Goal: Task Accomplishment & Management: Use online tool/utility

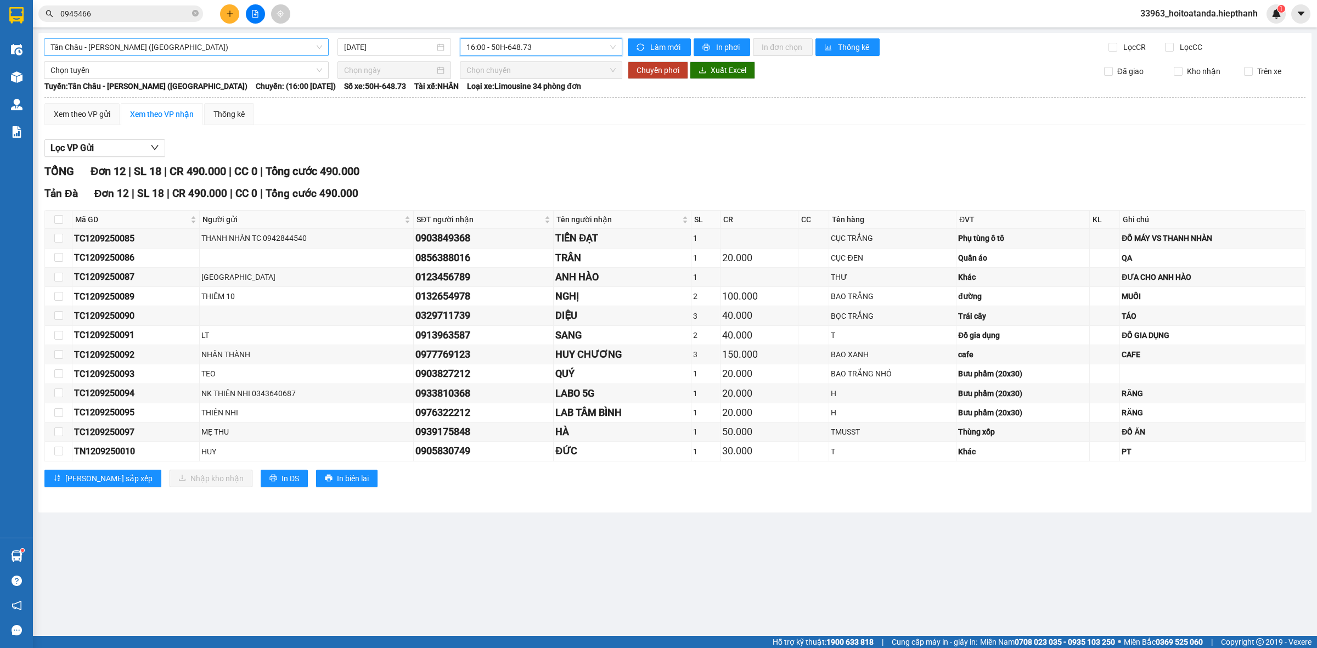
click at [229, 48] on span "Tân Châu - [PERSON_NAME] ([GEOGRAPHIC_DATA])" at bounding box center [186, 47] width 272 height 16
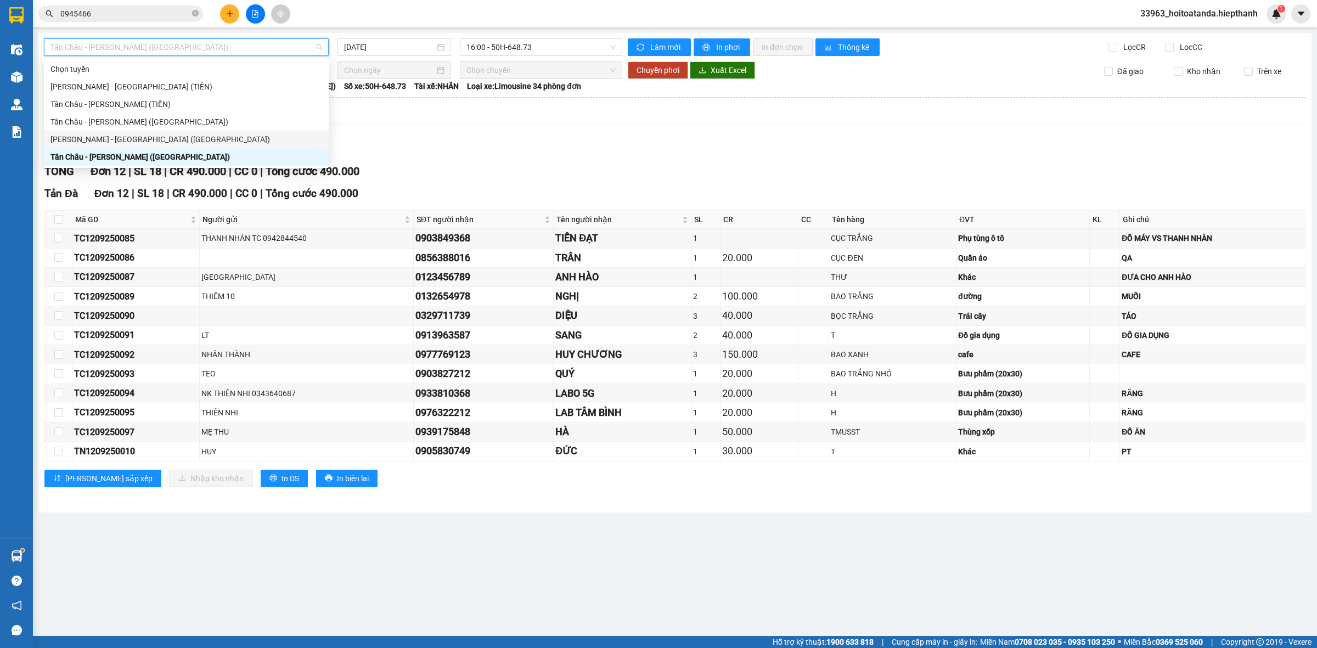
click at [176, 133] on div "[PERSON_NAME] - [GEOGRAPHIC_DATA] ([GEOGRAPHIC_DATA])" at bounding box center [186, 139] width 272 height 12
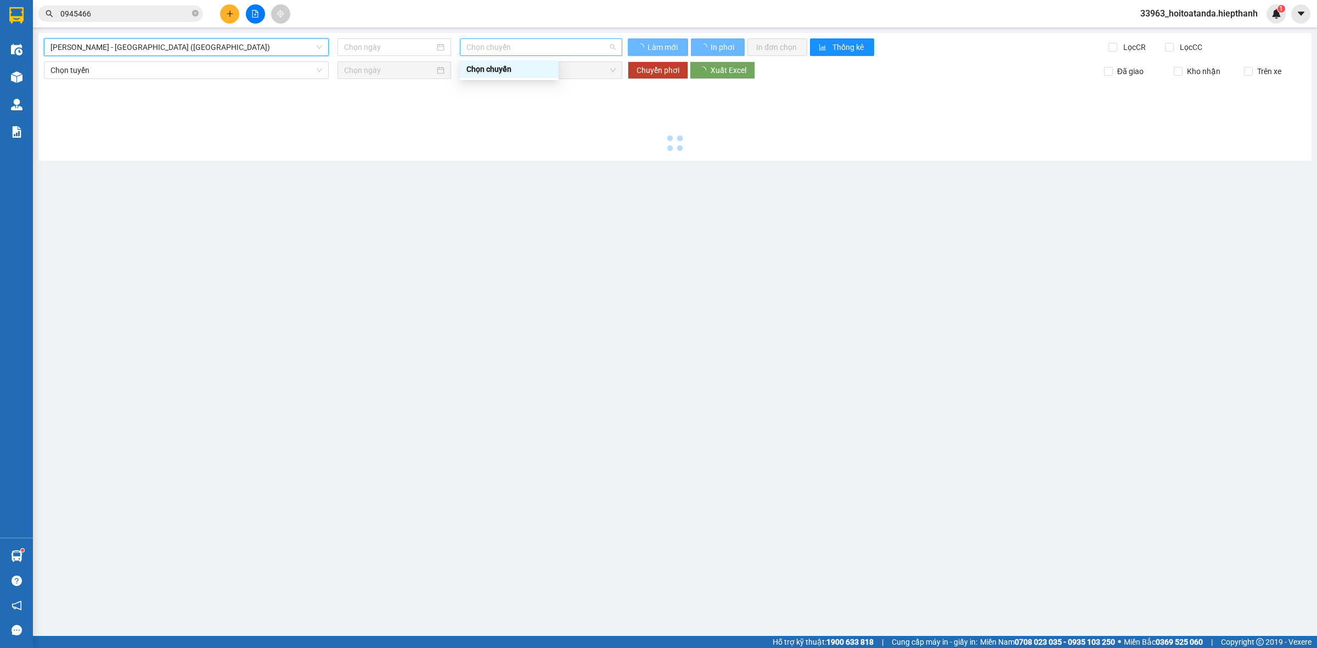
click at [554, 40] on span "Chọn chuyến" at bounding box center [540, 47] width 149 height 16
type input "[DATE]"
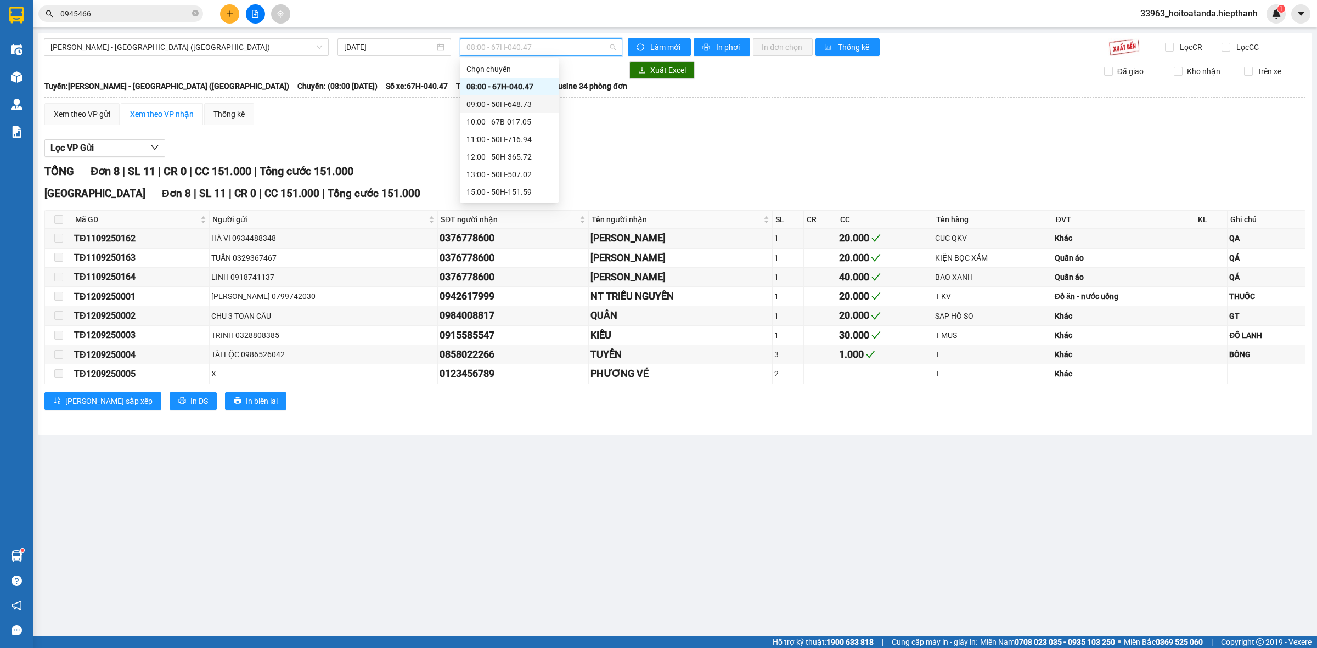
click at [507, 99] on div "09:00 - 50H-648.73" at bounding box center [509, 104] width 86 height 12
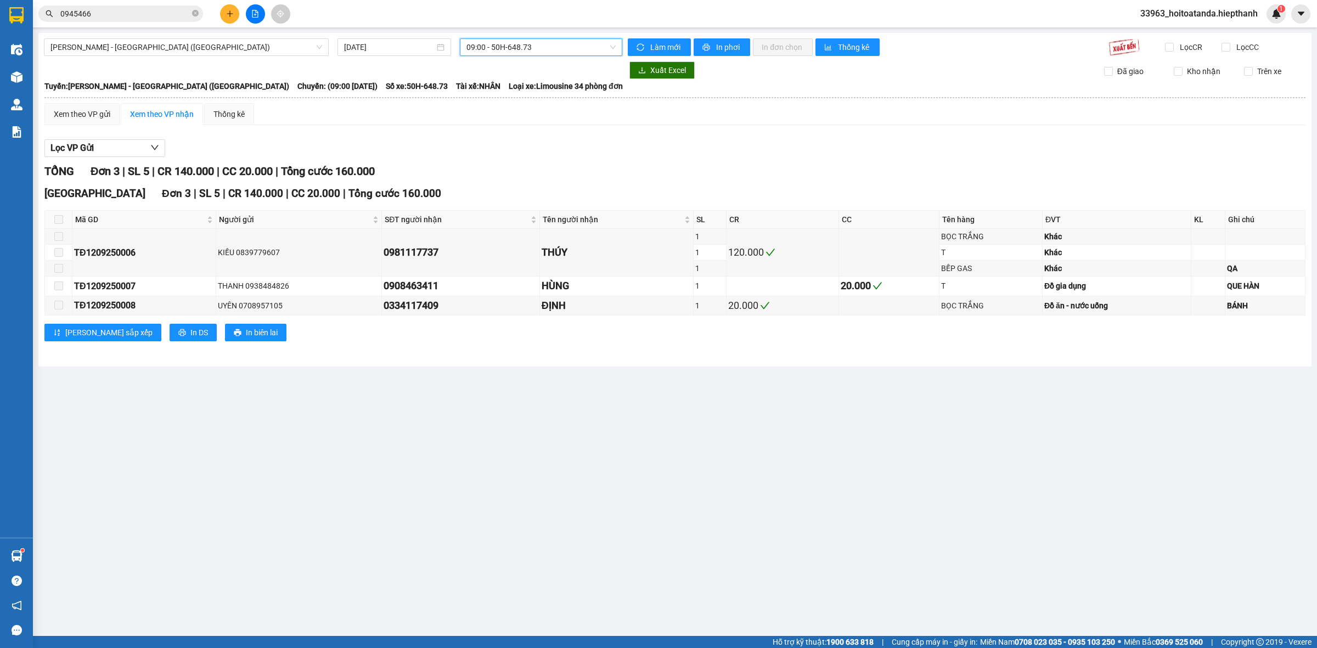
click at [520, 42] on span "09:00 - 50H-648.73" at bounding box center [540, 47] width 149 height 16
click at [509, 117] on div "10:00 - 67B-017.05" at bounding box center [509, 122] width 86 height 12
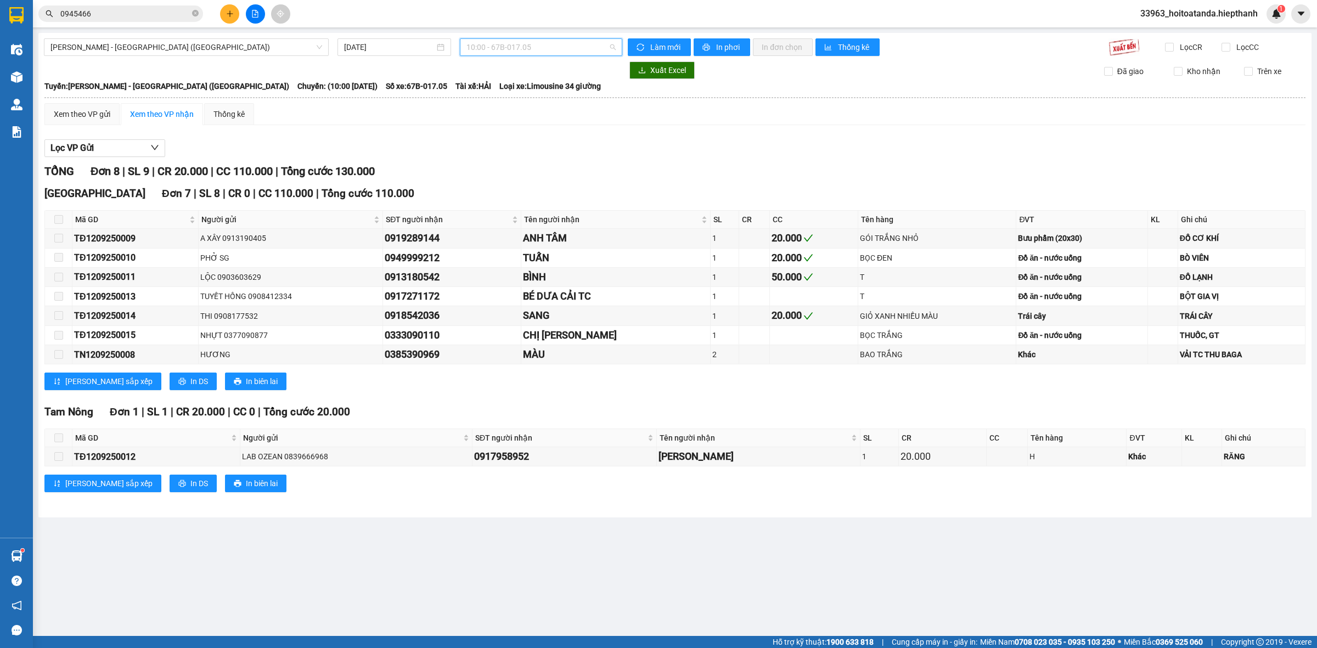
click at [520, 44] on span "10:00 - 67B-017.05" at bounding box center [540, 47] width 149 height 16
click at [515, 144] on div "11:00 - 50H-716.94" at bounding box center [509, 139] width 86 height 12
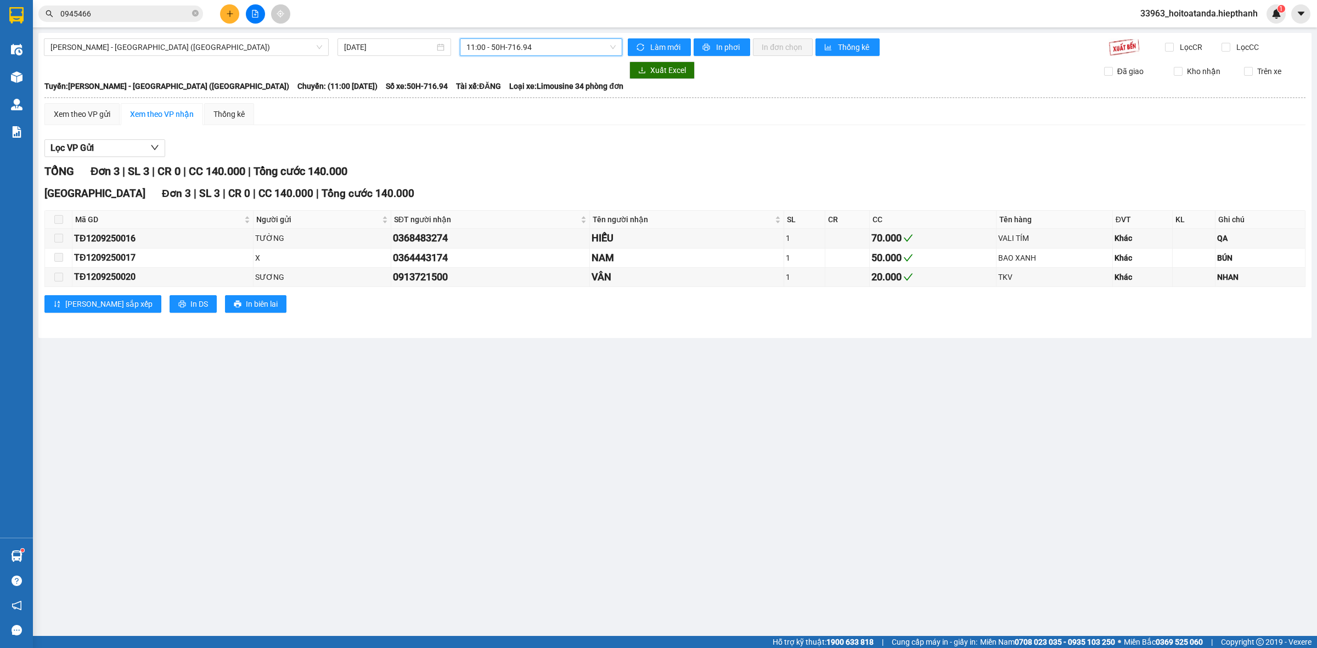
click at [528, 47] on span "11:00 - 50H-716.94" at bounding box center [540, 47] width 149 height 16
click at [502, 151] on div "12:00 - 50H-365.72" at bounding box center [509, 157] width 86 height 12
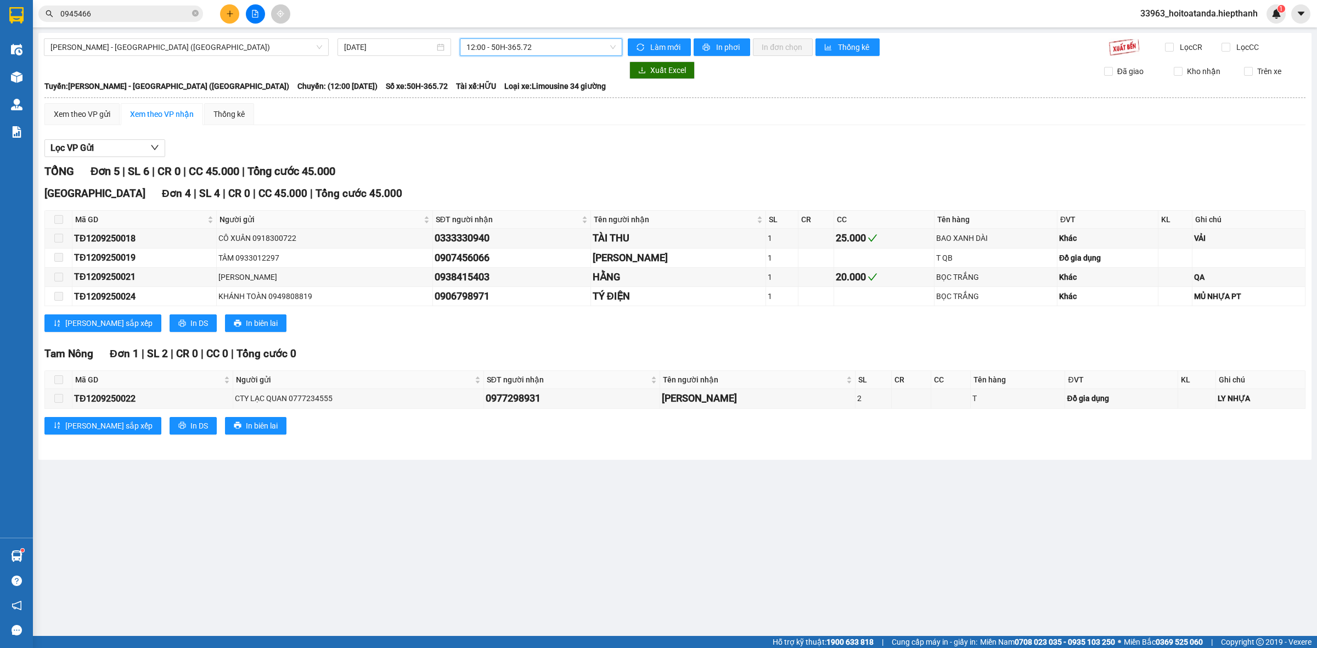
click at [527, 51] on span "12:00 - 50H-365.72" at bounding box center [540, 47] width 149 height 16
click at [500, 175] on div "13:00 - 50H-507.02" at bounding box center [509, 174] width 86 height 12
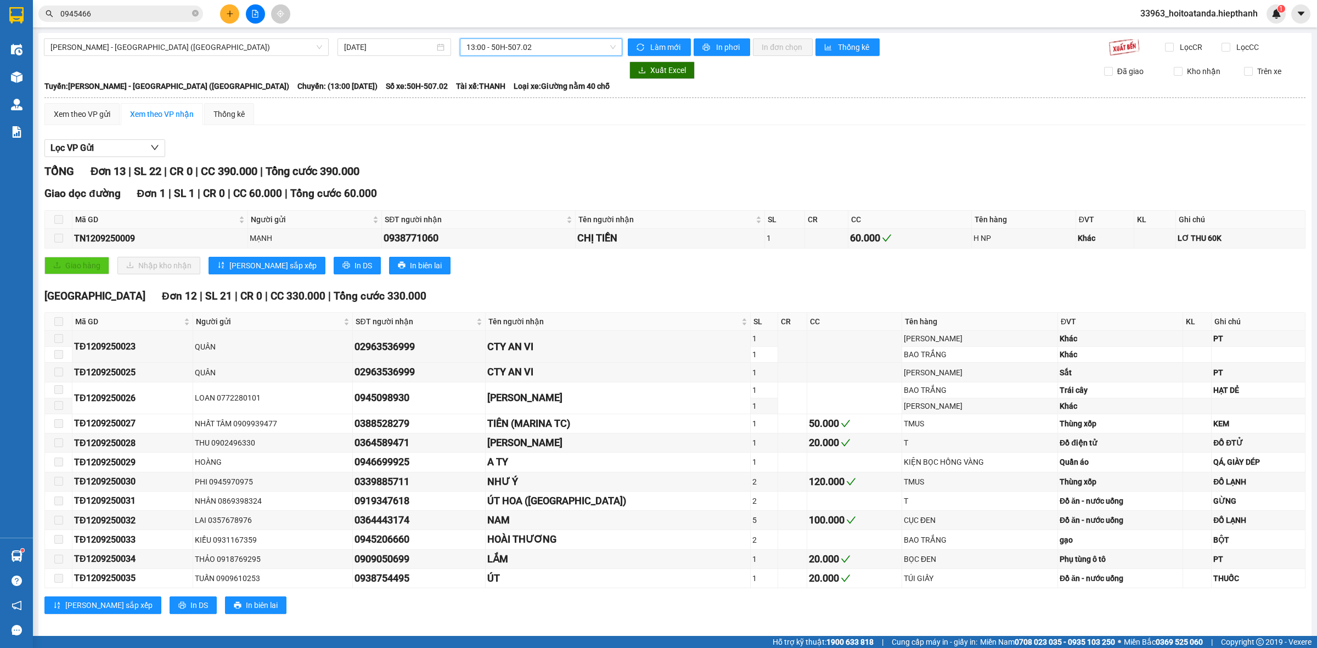
click at [528, 50] on span "13:00 - 50H-507.02" at bounding box center [540, 47] width 149 height 16
click at [503, 188] on div "15:00 - 50H-151.59" at bounding box center [506, 192] width 86 height 12
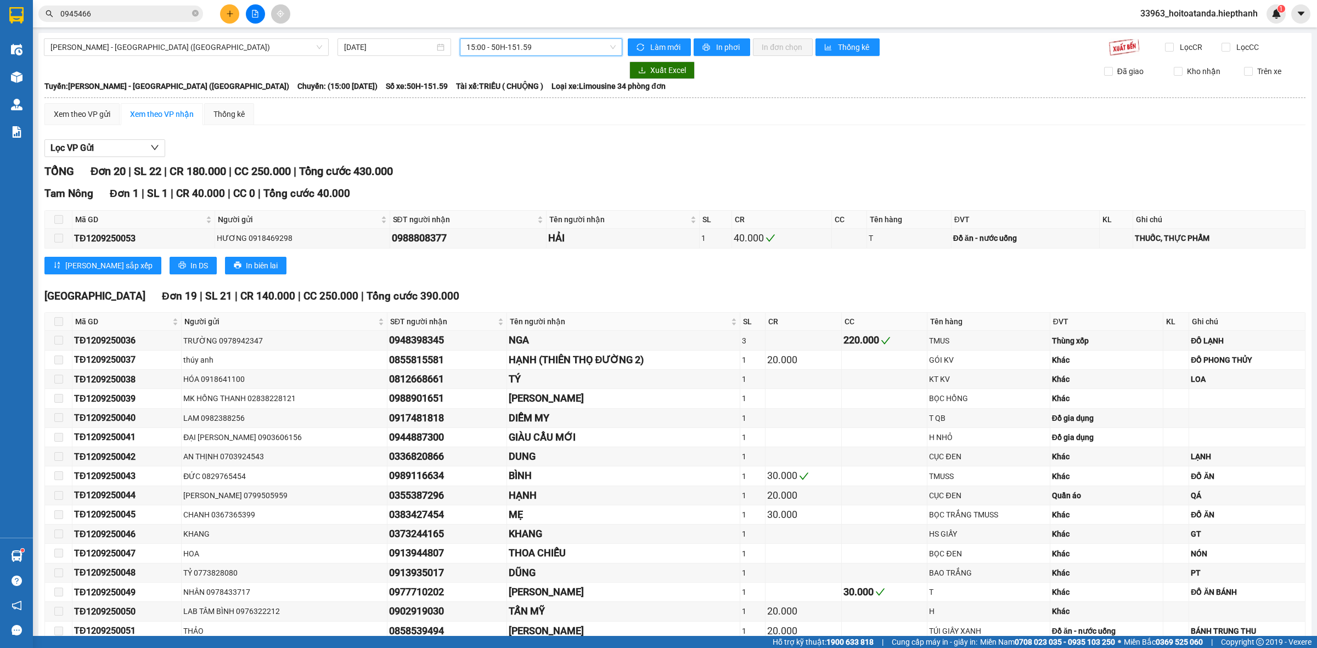
click at [519, 44] on span "15:00 - 50H-151.59" at bounding box center [540, 47] width 149 height 16
click at [497, 135] on div "17:00 - 50H-266.47" at bounding box center [506, 141] width 86 height 12
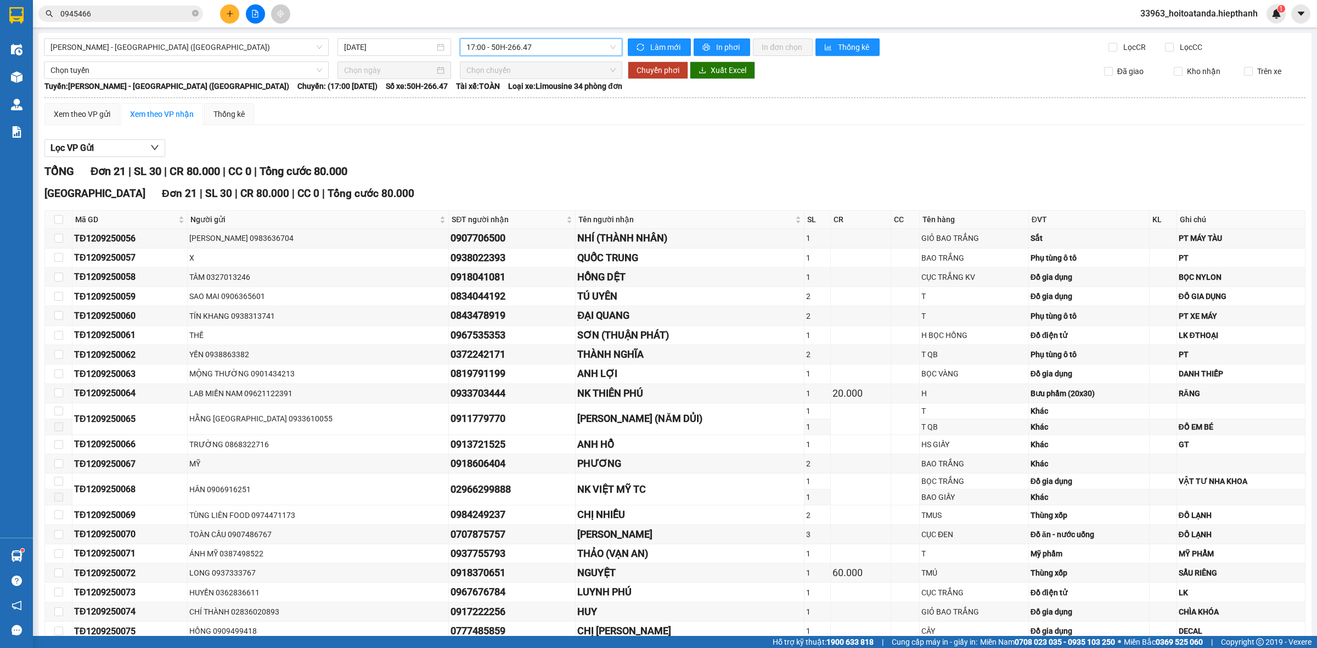
click at [520, 46] on span "17:00 - 50H-266.47" at bounding box center [540, 47] width 149 height 16
click at [313, 44] on span "[PERSON_NAME] - [GEOGRAPHIC_DATA] ([GEOGRAPHIC_DATA])" at bounding box center [186, 47] width 272 height 16
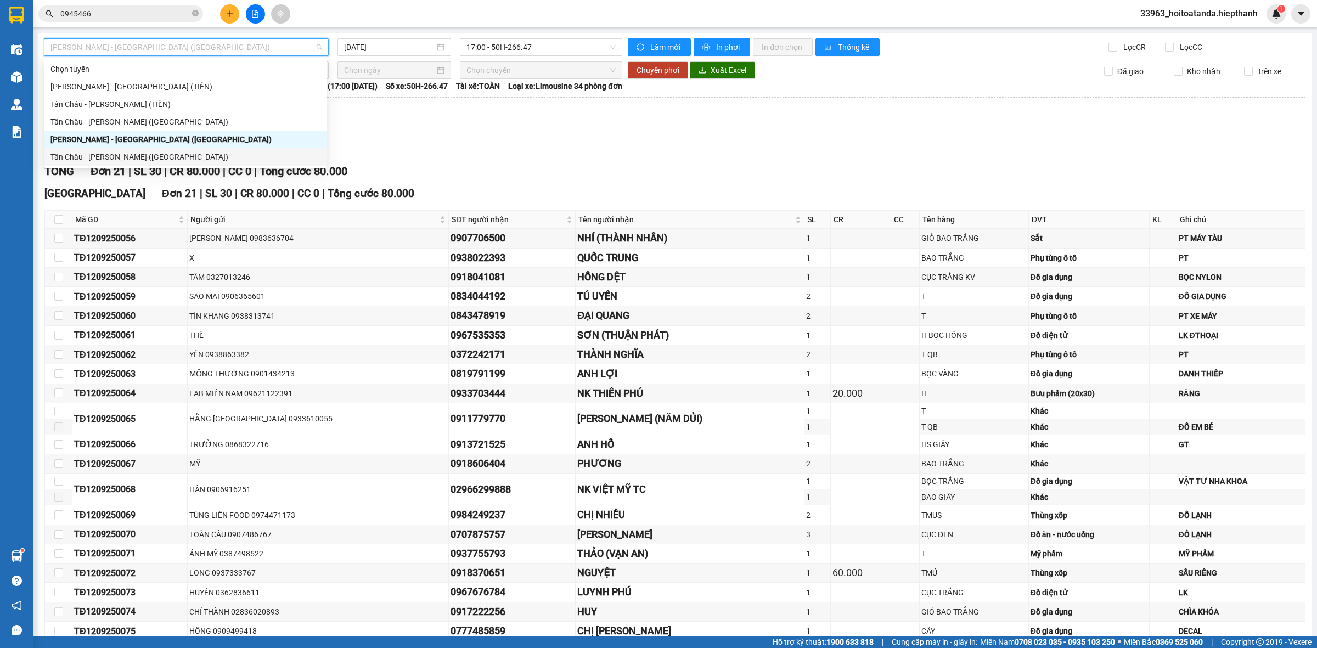
click at [147, 156] on div "Tân Châu - [PERSON_NAME] ([GEOGRAPHIC_DATA])" at bounding box center [184, 157] width 269 height 12
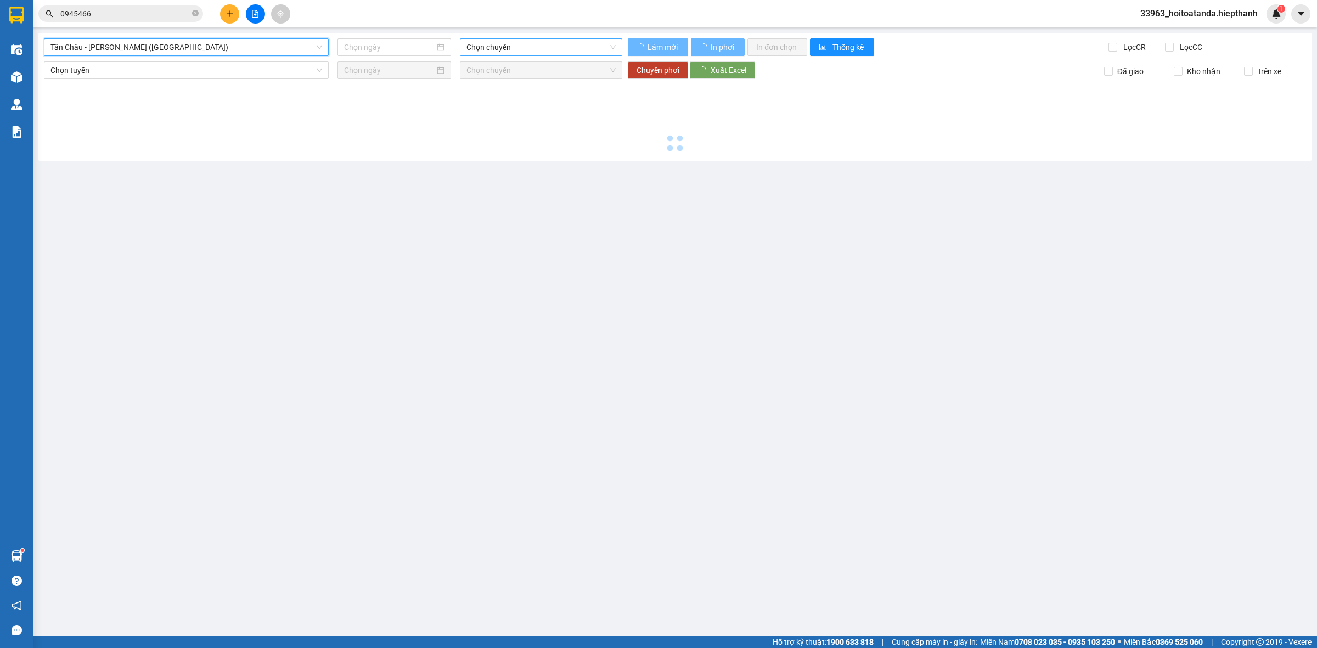
click at [514, 38] on div "Chọn chuyến" at bounding box center [541, 47] width 162 height 18
type input "[DATE]"
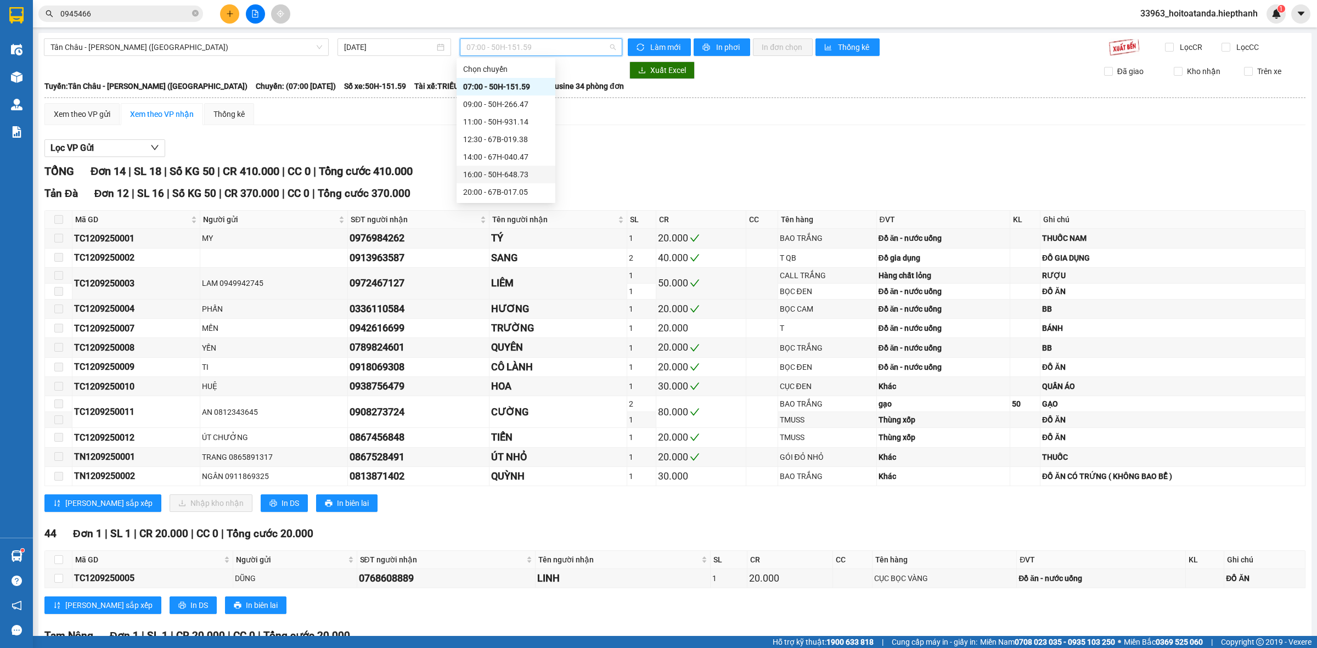
click at [495, 168] on div "16:00 - 50H-648.73" at bounding box center [506, 174] width 86 height 12
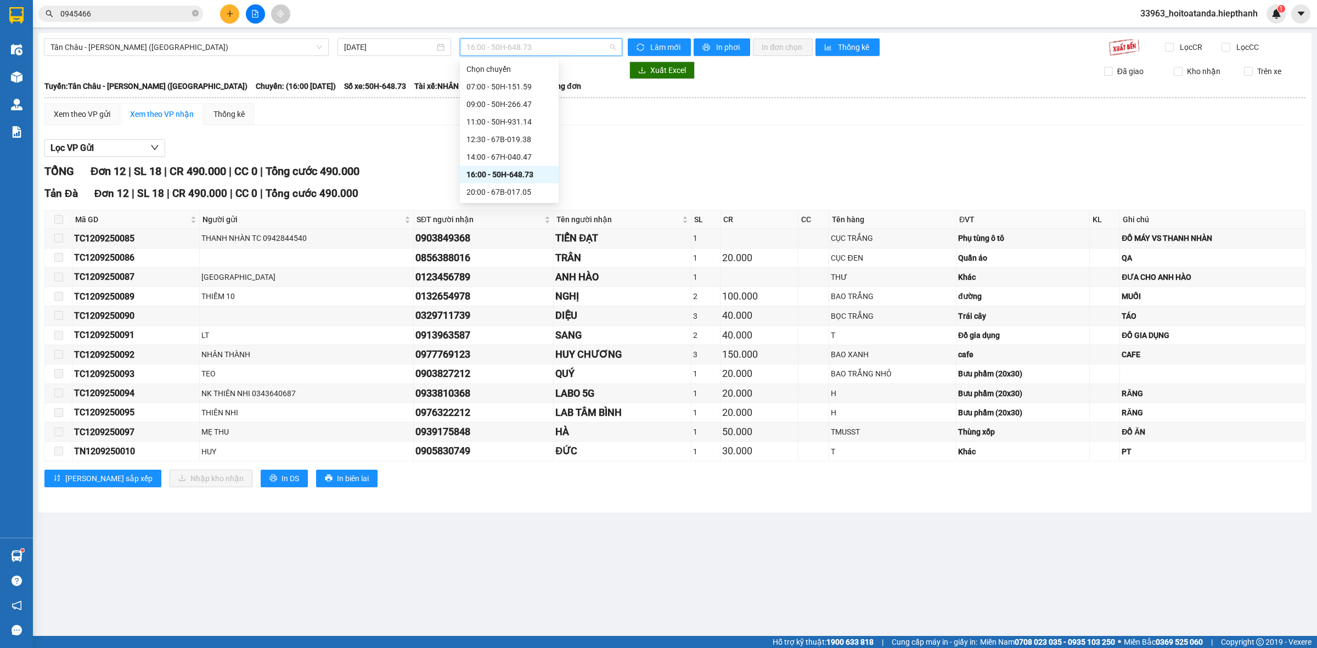
click at [553, 45] on span "16:00 - 50H-648.73" at bounding box center [540, 47] width 149 height 16
click at [533, 136] on div "20:00 - 67B-017.05" at bounding box center [509, 139] width 86 height 12
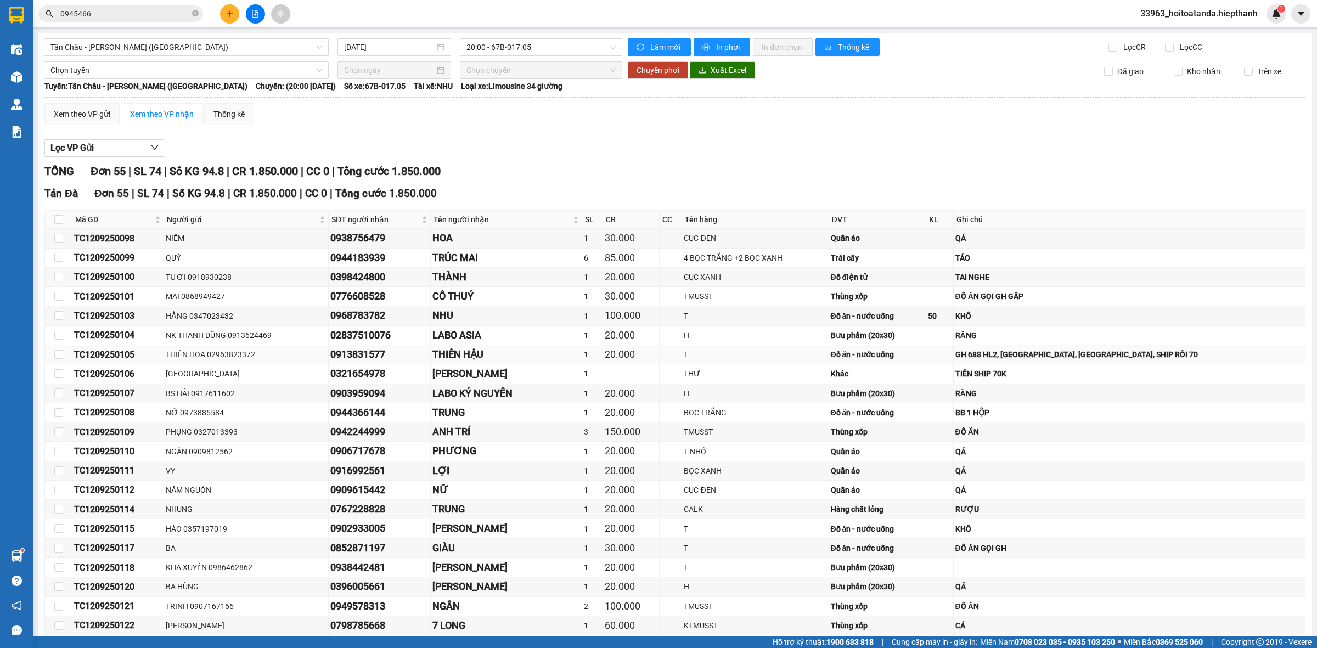
click at [1118, 357] on div "GH 688 HL2, [GEOGRAPHIC_DATA], [GEOGRAPHIC_DATA], SHIP RỒI 70" at bounding box center [1129, 354] width 348 height 12
click at [1151, 360] on div "GH 688 HL2, [GEOGRAPHIC_DATA], [GEOGRAPHIC_DATA], SHIP RỒI 70" at bounding box center [1129, 354] width 348 height 12
click at [1166, 358] on div "GH 688 HL2, [GEOGRAPHIC_DATA], [GEOGRAPHIC_DATA], SHIP RỒI 70" at bounding box center [1129, 354] width 348 height 12
click at [1181, 352] on div "GH 688 HL2, [GEOGRAPHIC_DATA], [GEOGRAPHIC_DATA], SHIP RỒI 70" at bounding box center [1129, 354] width 348 height 12
click at [1202, 354] on div "GH 688 HL2, [GEOGRAPHIC_DATA], [GEOGRAPHIC_DATA], SHIP RỒI 70" at bounding box center [1129, 354] width 348 height 12
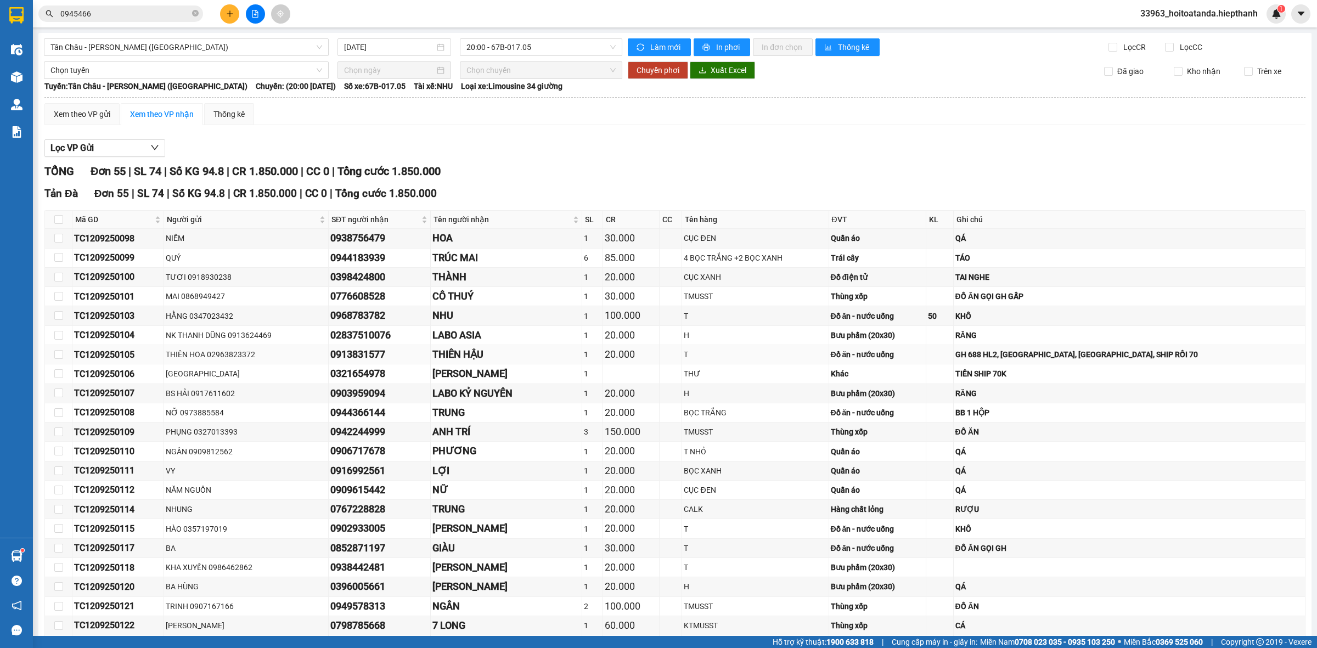
drag, startPoint x: 1085, startPoint y: 358, endPoint x: 1098, endPoint y: 349, distance: 14.9
click at [1087, 357] on div "GH 688 HL2, [GEOGRAPHIC_DATA], [GEOGRAPHIC_DATA], SHIP RỒI 70" at bounding box center [1129, 354] width 348 height 12
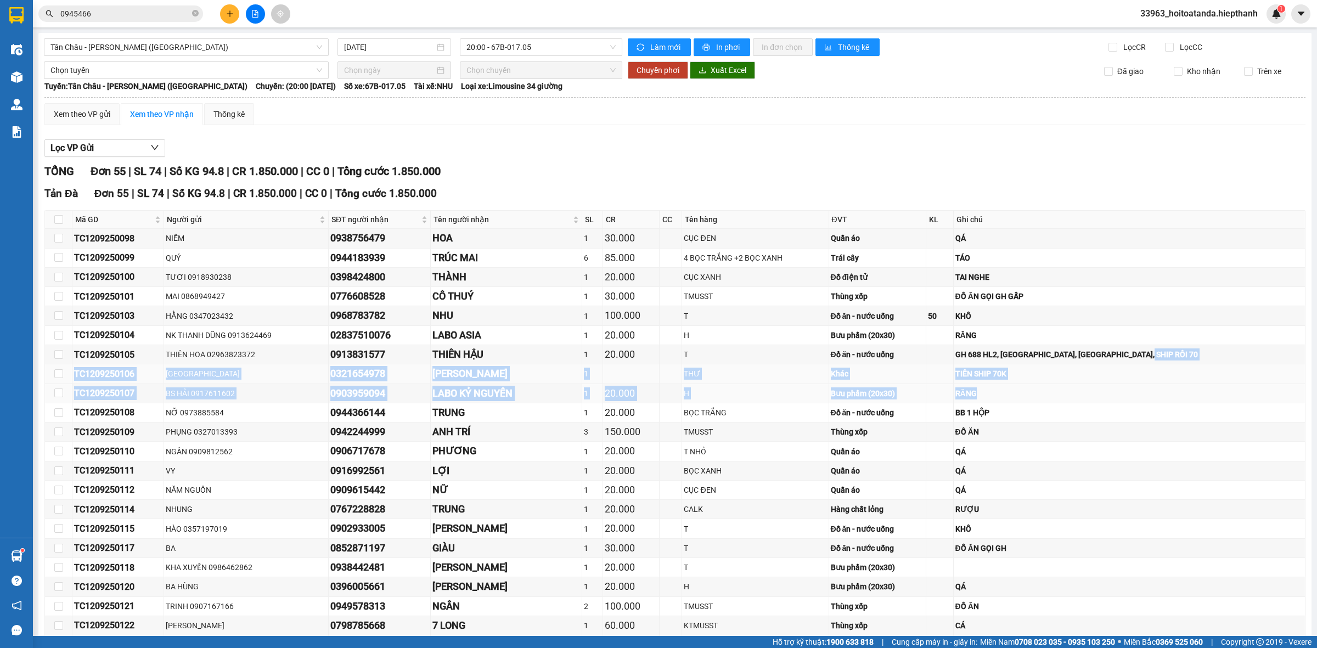
drag, startPoint x: 1200, startPoint y: 357, endPoint x: 1293, endPoint y: 385, distance: 96.9
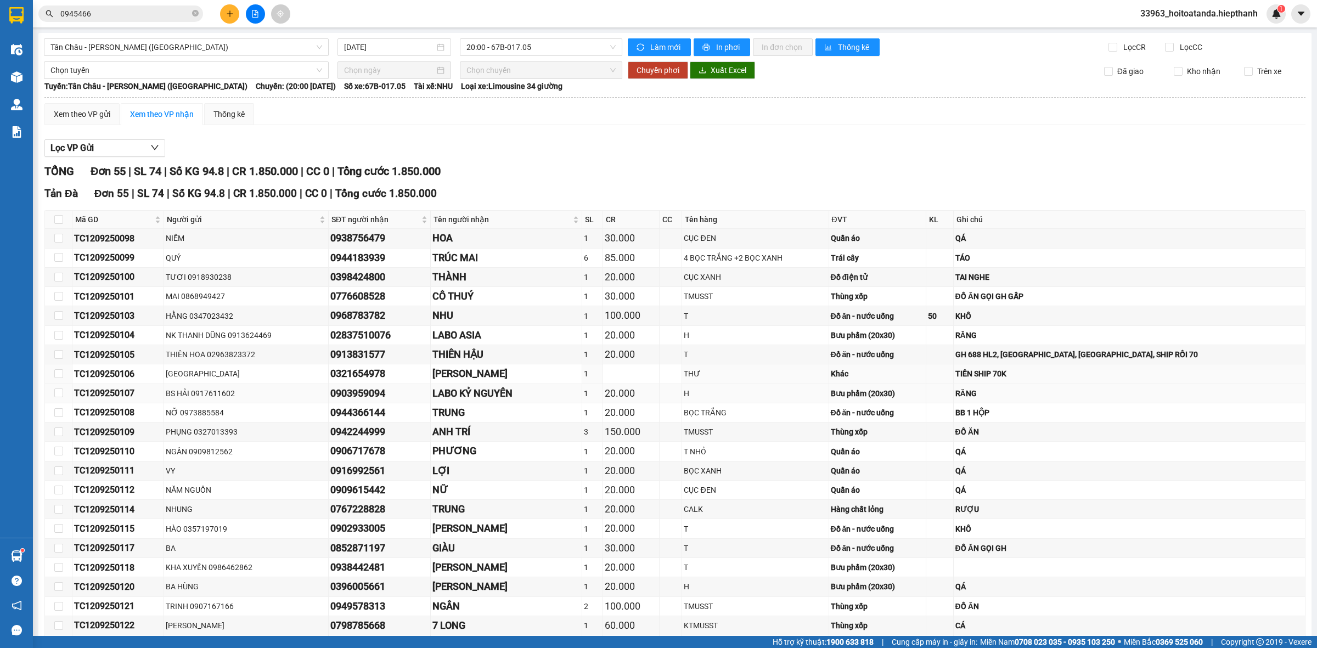
click at [1191, 393] on div "RĂNG" at bounding box center [1129, 393] width 348 height 12
click at [564, 50] on span "20:00 - 67B-017.05" at bounding box center [540, 47] width 149 height 16
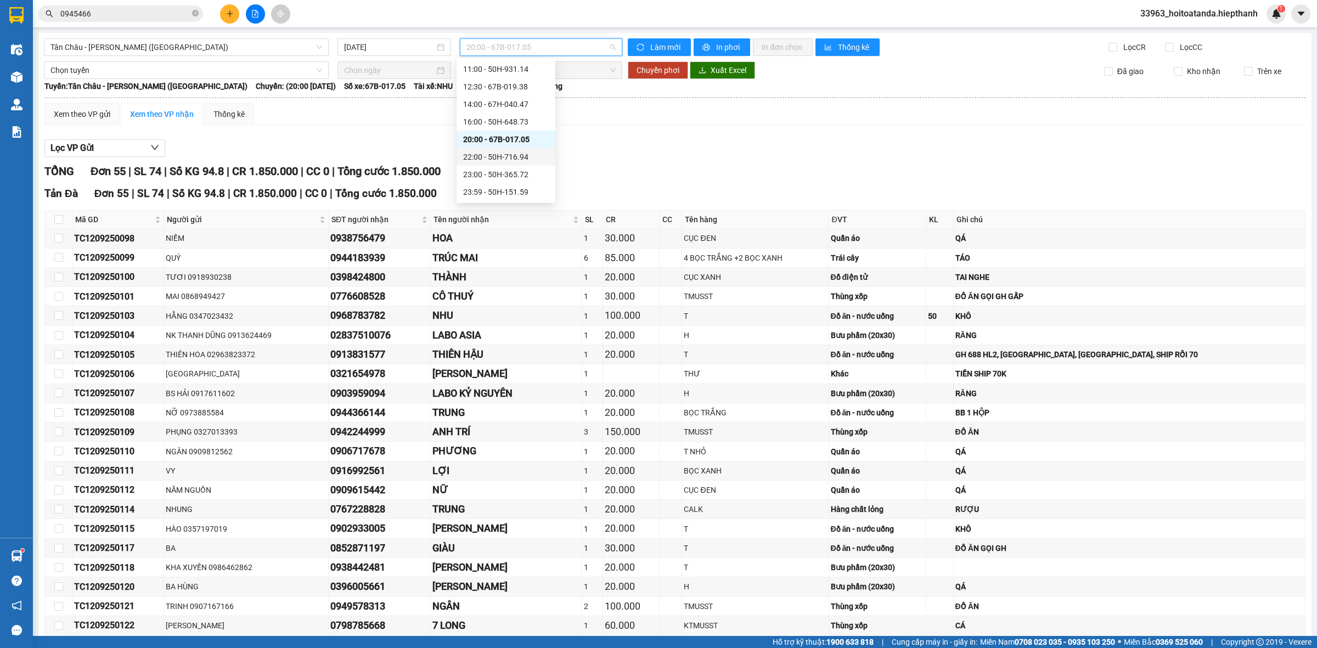
click at [509, 162] on div "22:00 - 50H-716.94" at bounding box center [506, 157] width 86 height 12
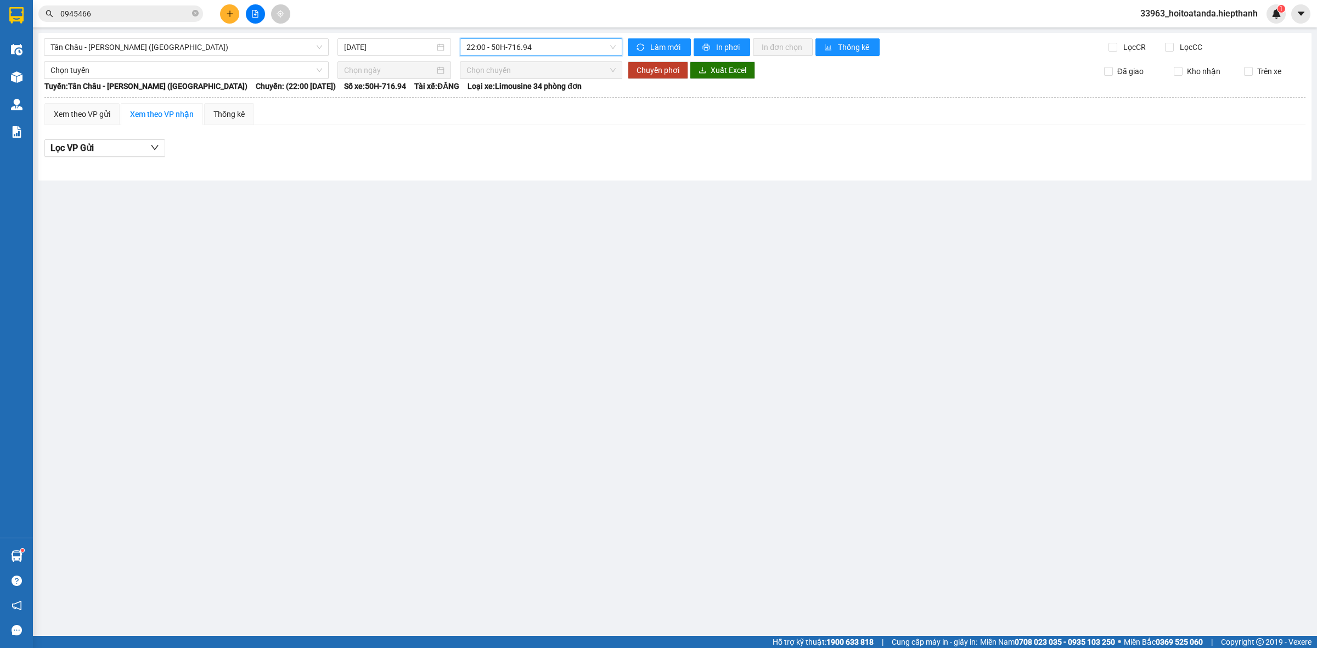
click at [541, 58] on div "[GEOGRAPHIC_DATA] - [GEOGRAPHIC_DATA] (Giường) [DATE] 22:00 22:00 - 50H-716.94 …" at bounding box center [674, 107] width 1273 height 148
click at [547, 48] on span "22:00 - 50H-716.94" at bounding box center [540, 47] width 149 height 16
click at [511, 172] on div "23:00 - 50H-365.72" at bounding box center [509, 174] width 86 height 12
click at [539, 43] on span "23:00 - 50H-365.72" at bounding box center [540, 47] width 149 height 16
click at [517, 138] on div "20:00 - 67B-017.05" at bounding box center [509, 139] width 86 height 12
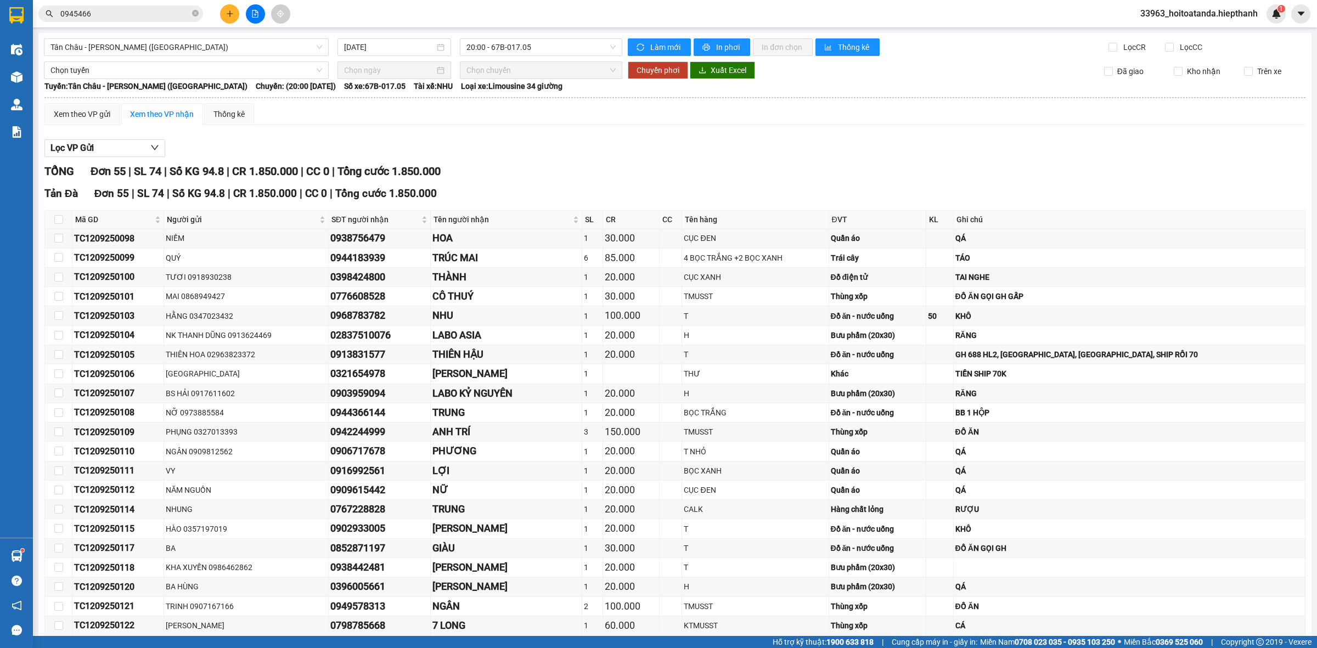
click at [530, 47] on span "20:00 - 67B-017.05" at bounding box center [540, 47] width 149 height 16
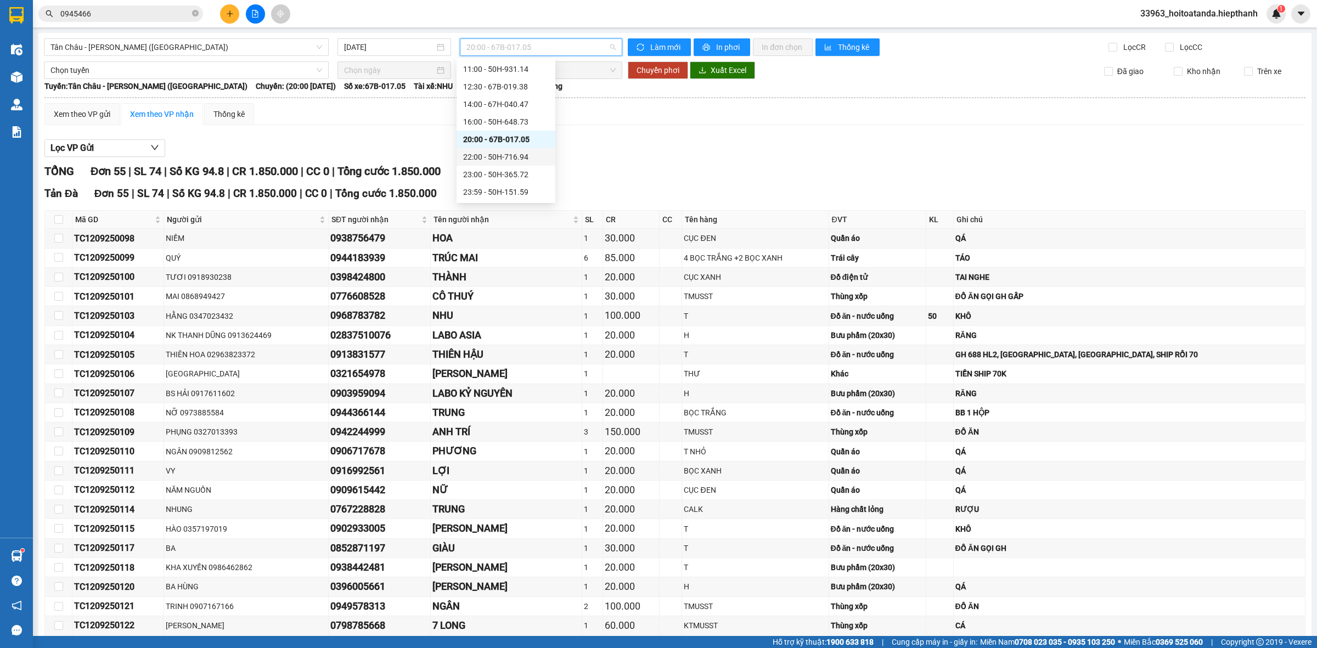
click at [500, 154] on div "22:00 - 50H-716.94" at bounding box center [506, 157] width 86 height 12
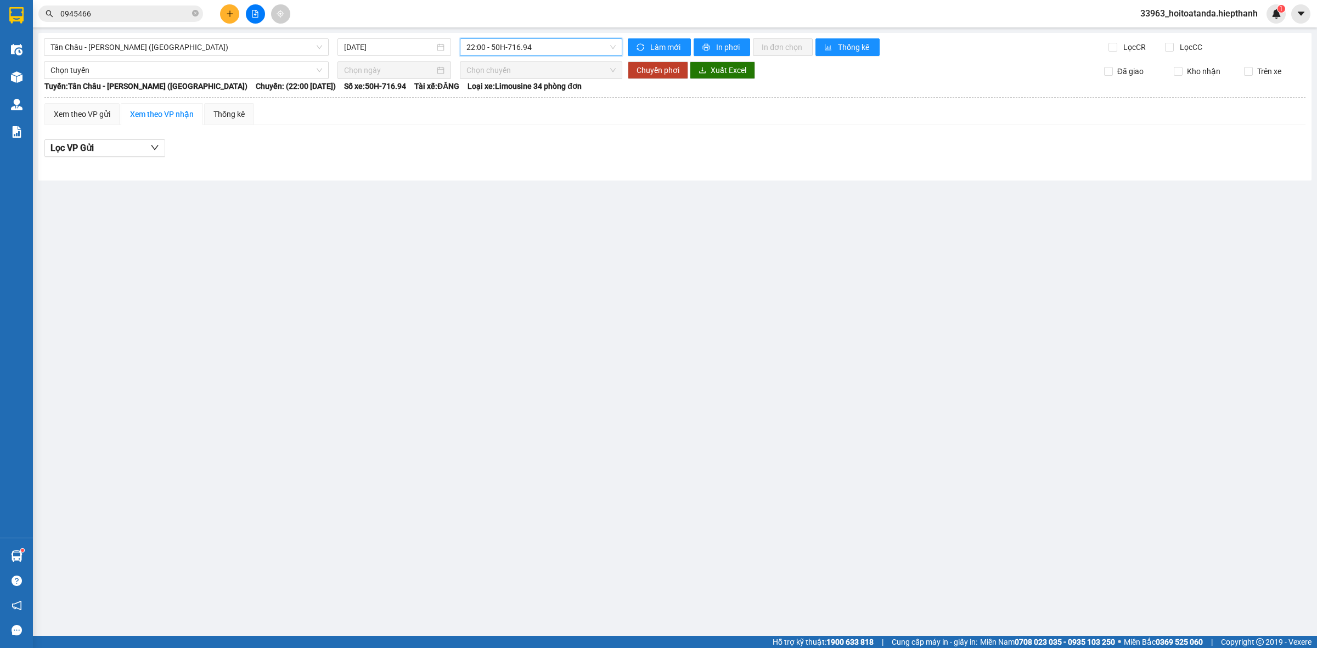
click at [593, 140] on div "Lọc VP Gửi" at bounding box center [674, 148] width 1261 height 18
click at [502, 47] on span "22:00 - 50H-716.94" at bounding box center [540, 47] width 149 height 16
click at [504, 127] on div "16:00 - 50H-648.73" at bounding box center [509, 122] width 86 height 12
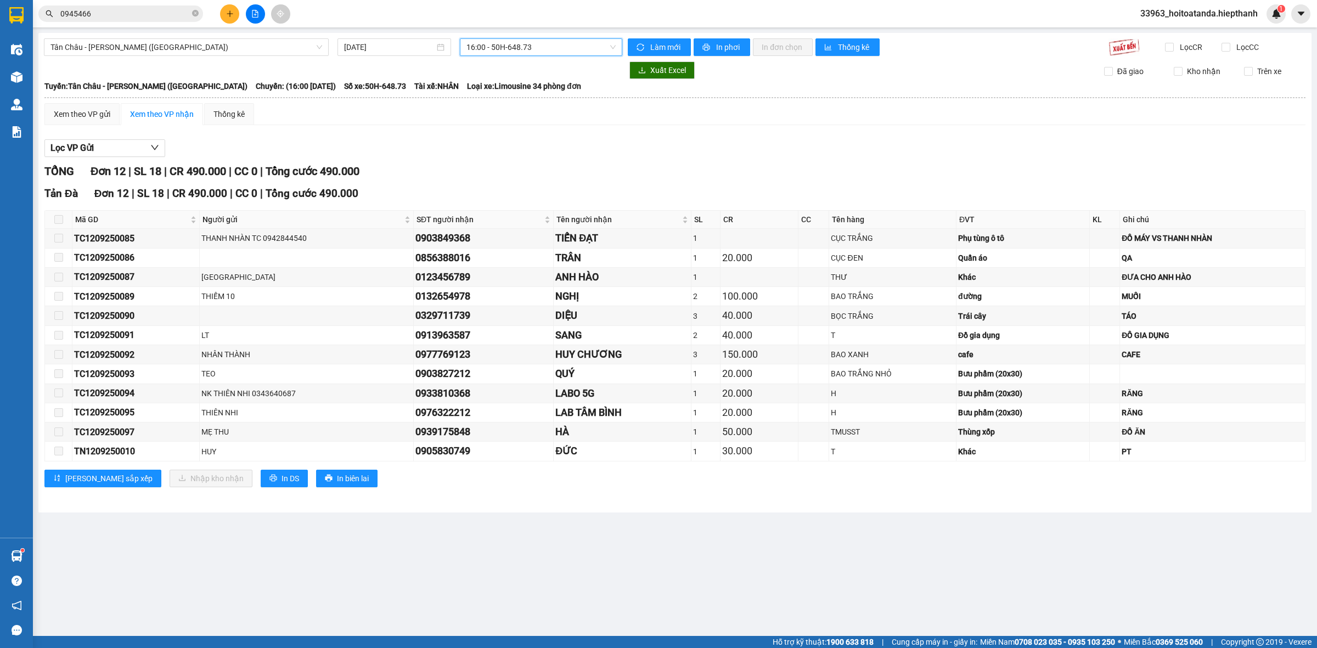
click at [512, 44] on span "16:00 - 50H-648.73" at bounding box center [540, 47] width 149 height 16
click at [527, 151] on div "22:00 - 50H-716.94" at bounding box center [509, 157] width 86 height 12
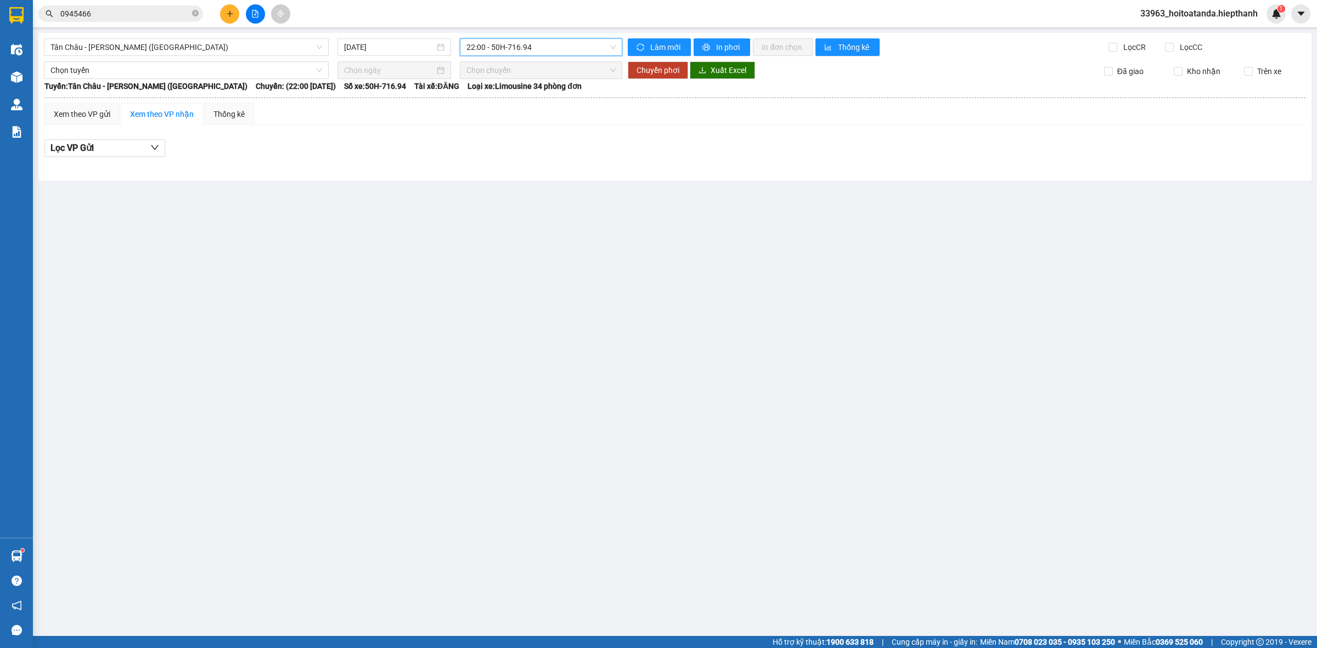
click at [537, 41] on span "22:00 - 50H-716.94" at bounding box center [540, 47] width 149 height 16
click at [497, 143] on div "20:00 - 67B-017.05" at bounding box center [509, 139] width 86 height 12
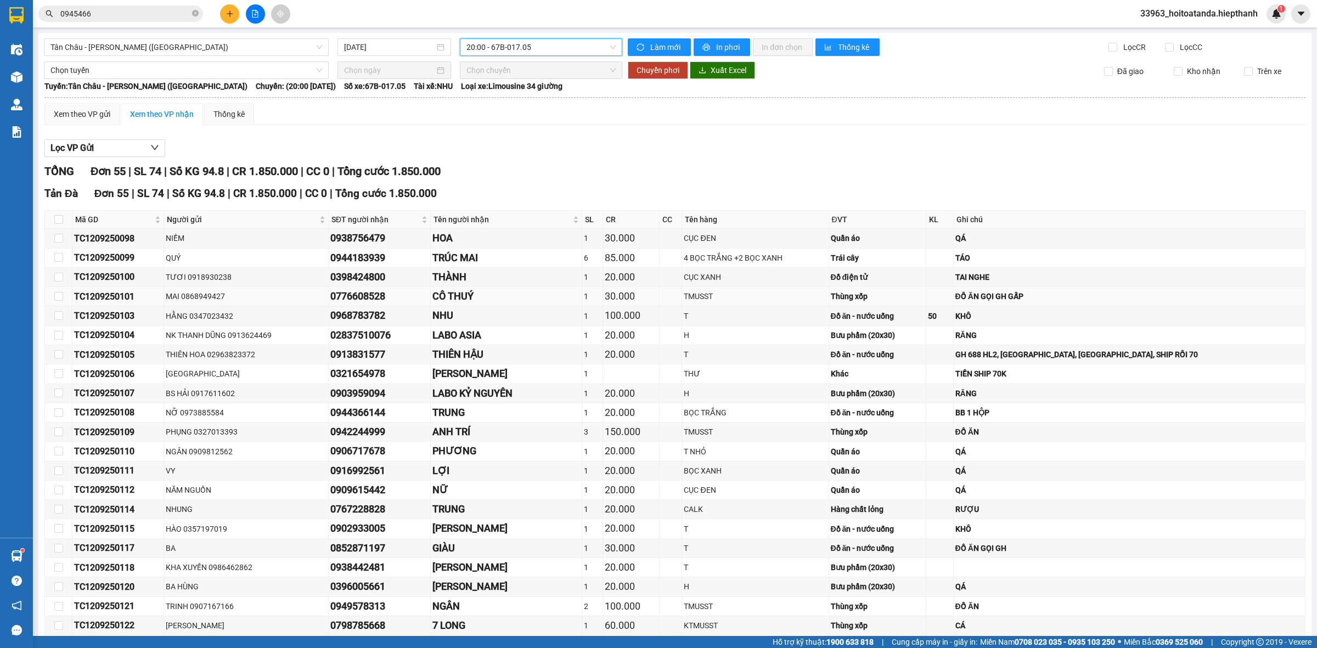
click at [1042, 299] on div "ĐỒ ĂN GỌI GH GẤP" at bounding box center [1129, 296] width 348 height 12
click at [1085, 292] on div "ĐỒ ĂN GỌI GH GẤP" at bounding box center [1129, 296] width 348 height 12
drag, startPoint x: 556, startPoint y: 41, endPoint x: 536, endPoint y: 67, distance: 32.9
click at [553, 47] on span "20:00 - 67B-017.05" at bounding box center [540, 47] width 149 height 16
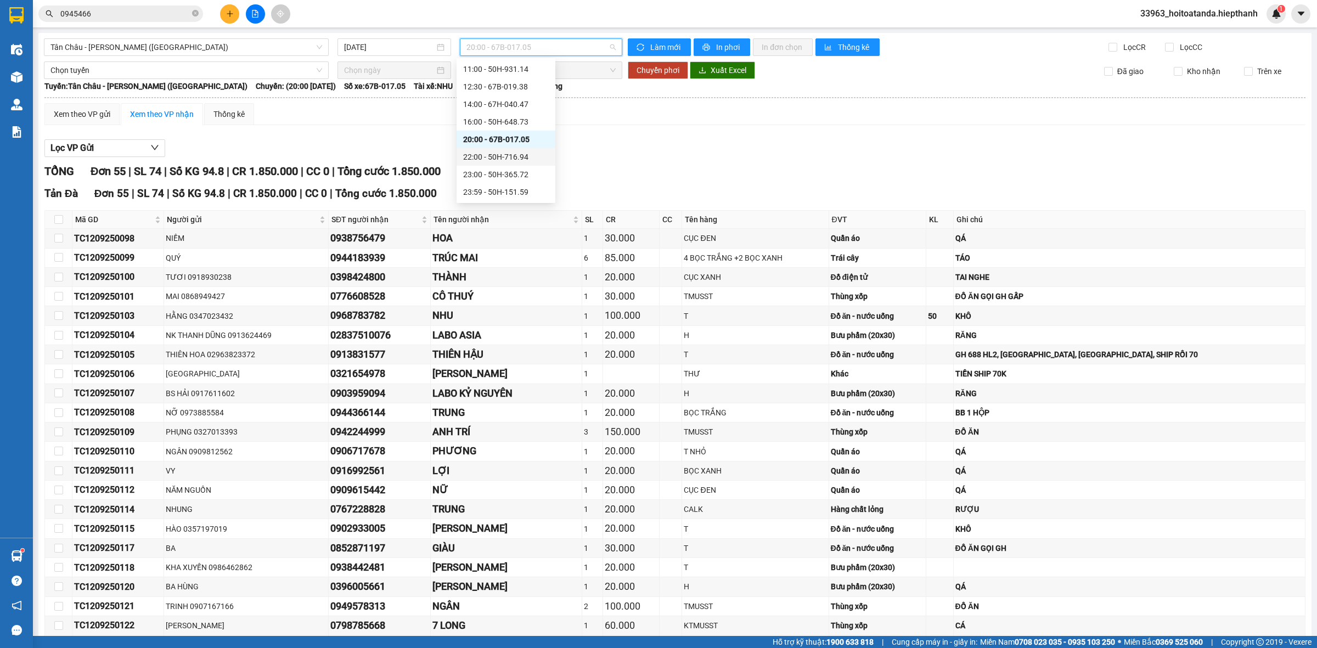
click at [500, 151] on div "22:00 - 50H-716.94" at bounding box center [506, 157] width 86 height 12
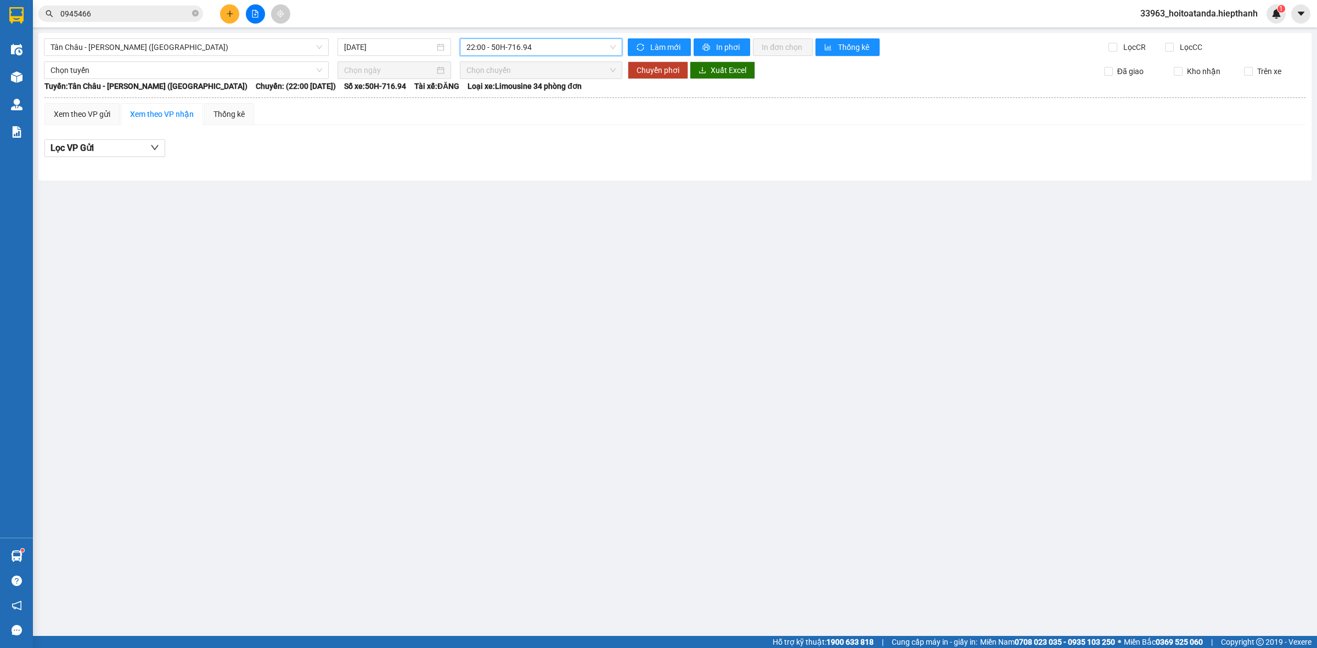
drag, startPoint x: 535, startPoint y: 48, endPoint x: 483, endPoint y: 264, distance: 222.3
click at [536, 50] on span "22:00 - 50H-716.94" at bounding box center [540, 47] width 149 height 16
click at [509, 171] on div "23:00 - 50H-365.72" at bounding box center [509, 174] width 86 height 12
drag, startPoint x: 548, startPoint y: 61, endPoint x: 549, endPoint y: 51, distance: 10.6
click at [549, 61] on div "Chọn chuyến" at bounding box center [541, 70] width 162 height 18
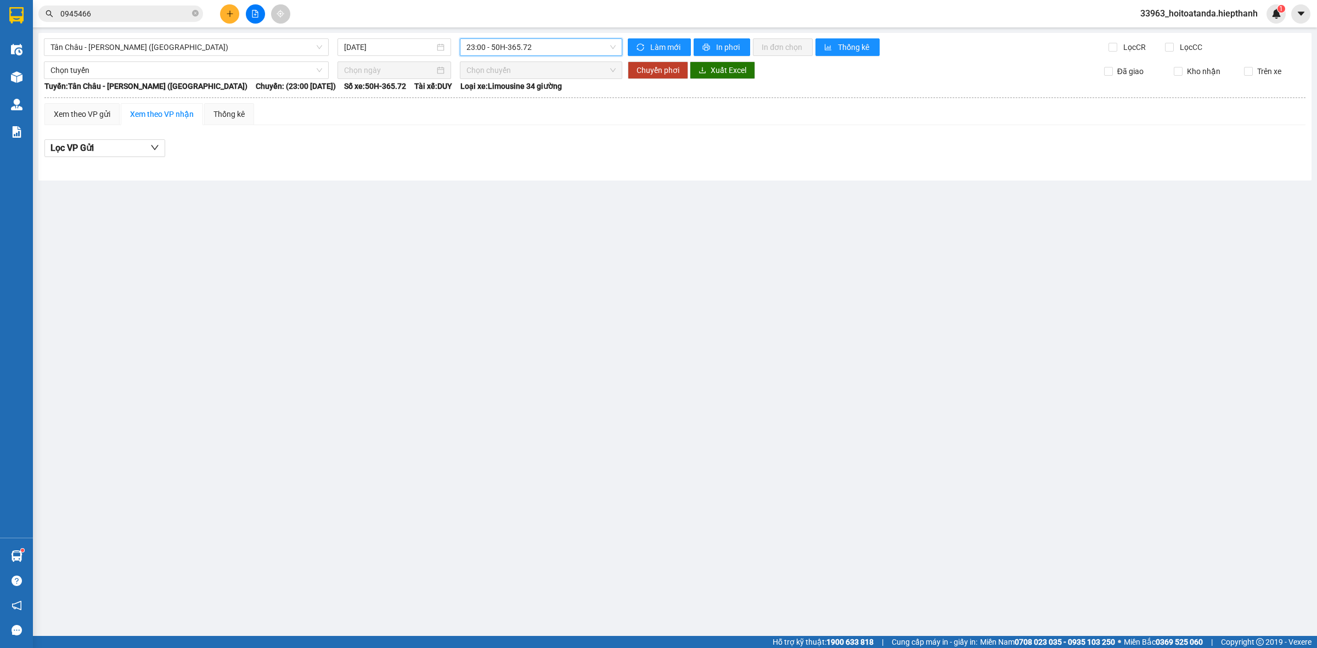
click at [549, 51] on span "23:00 - 50H-365.72" at bounding box center [540, 47] width 149 height 16
click at [514, 125] on div "16:00 - 50H-648.73" at bounding box center [509, 122] width 86 height 12
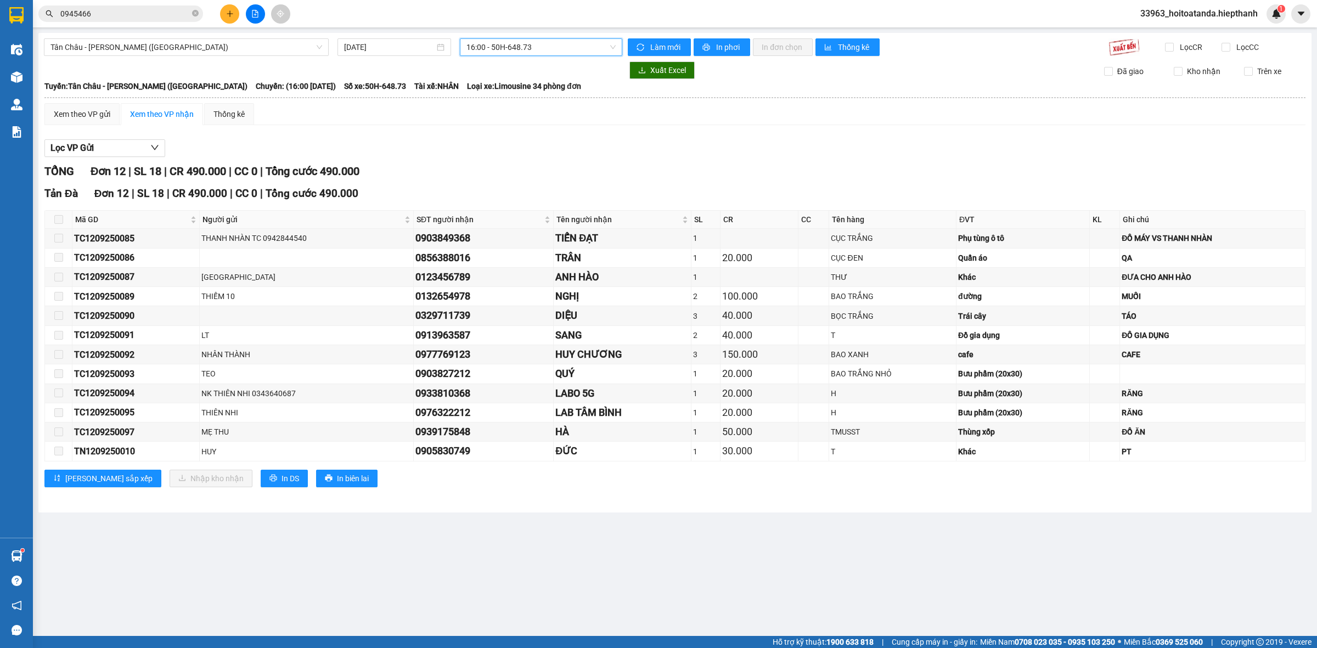
click at [581, 51] on span "16:00 - 50H-648.73" at bounding box center [540, 47] width 149 height 16
click at [492, 139] on div "20:00 - 67B-017.05" at bounding box center [509, 139] width 86 height 12
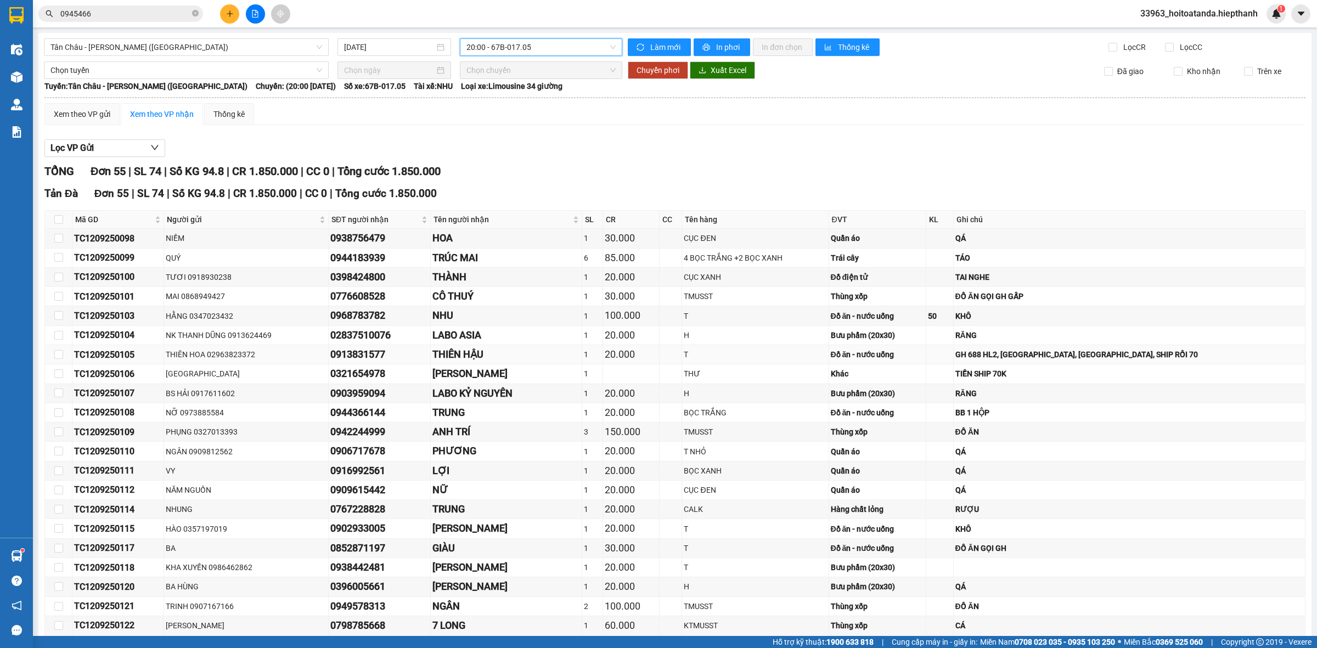
click at [1044, 361] on div "GH 688 HL2, [GEOGRAPHIC_DATA], [GEOGRAPHIC_DATA], SHIP RỒI 70" at bounding box center [1129, 354] width 348 height 12
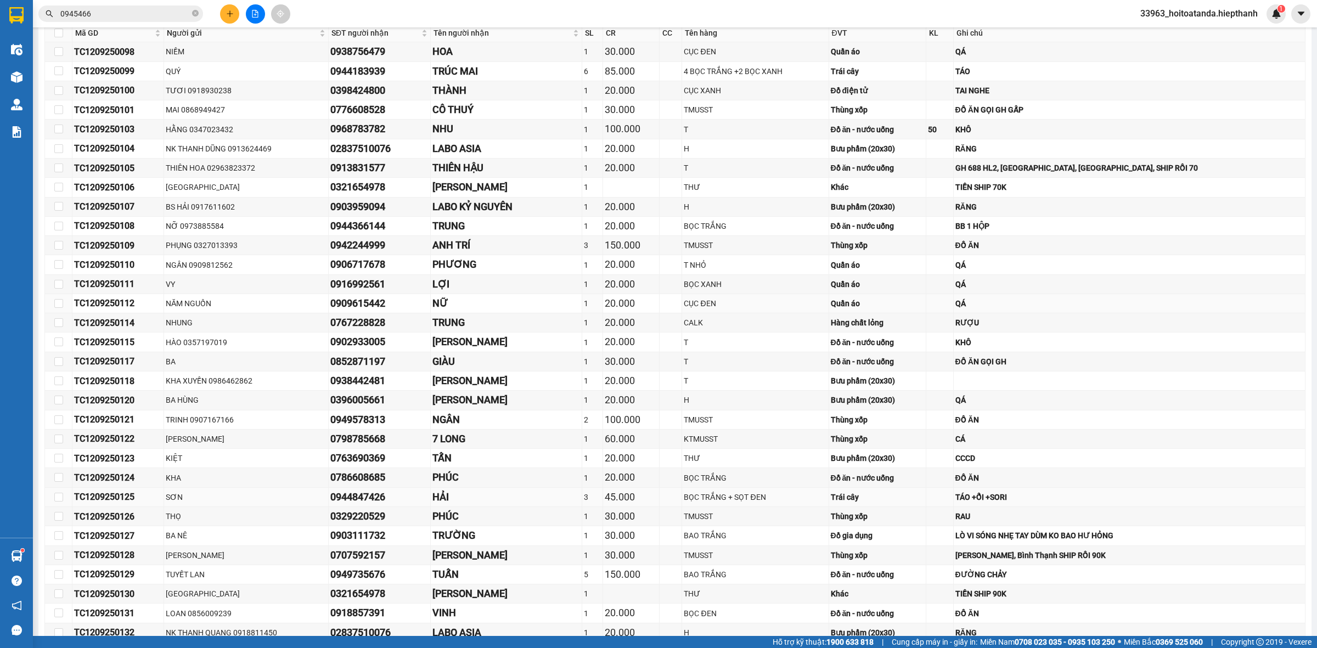
scroll to position [206, 0]
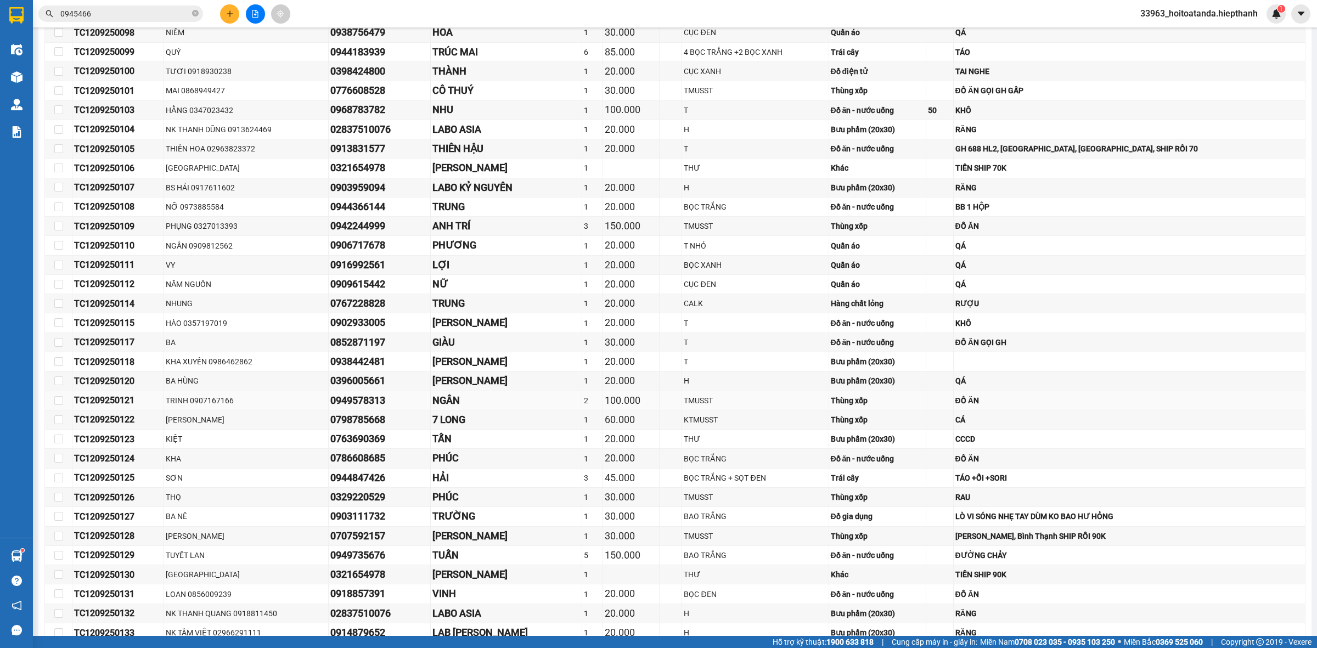
click at [1062, 410] on td "ĐỒ ĂN" at bounding box center [1130, 400] width 352 height 19
